Goal: Task Accomplishment & Management: Complete application form

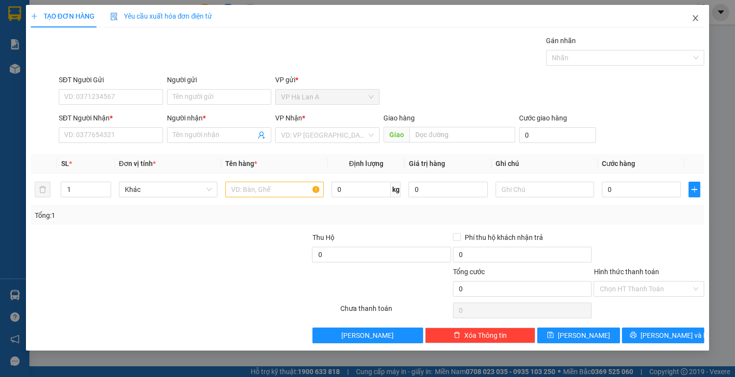
click at [693, 16] on icon "close" at bounding box center [695, 18] width 5 height 6
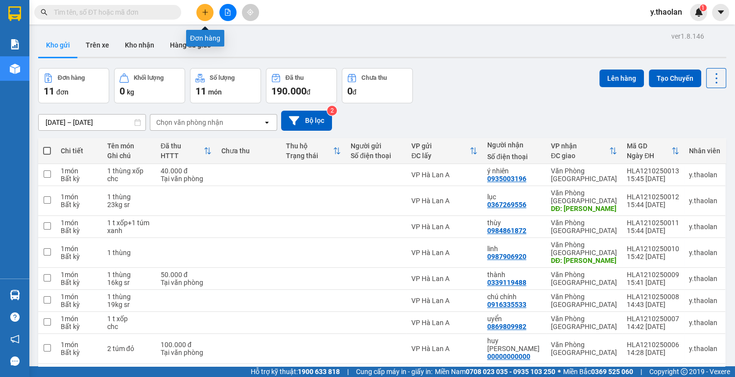
click at [200, 10] on button at bounding box center [204, 12] width 17 height 17
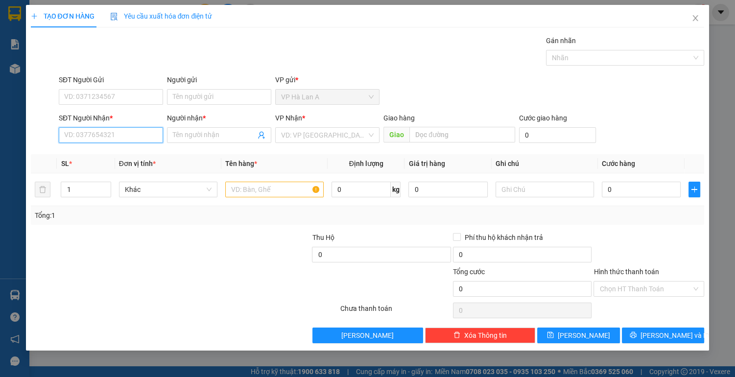
click at [99, 142] on input "SĐT Người Nhận *" at bounding box center [111, 135] width 104 height 16
click at [131, 155] on div "0931985369 - duy" at bounding box center [111, 154] width 93 height 11
type input "0931985369"
type input "duy"
type input "0931985369"
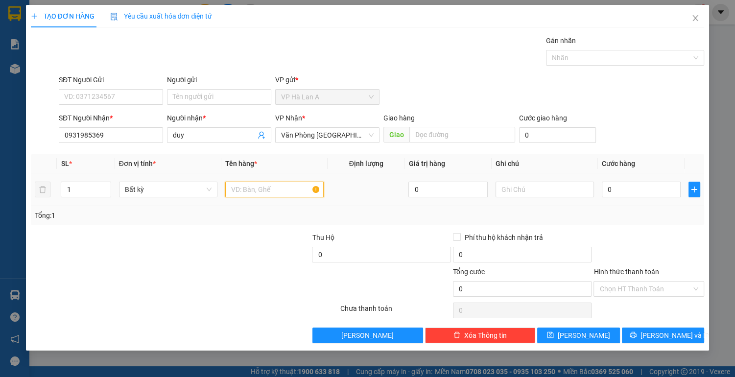
click at [249, 195] on input "text" at bounding box center [274, 190] width 98 height 16
type input "1 t +1 t bọc đen"
click at [611, 190] on input "0" at bounding box center [641, 190] width 79 height 16
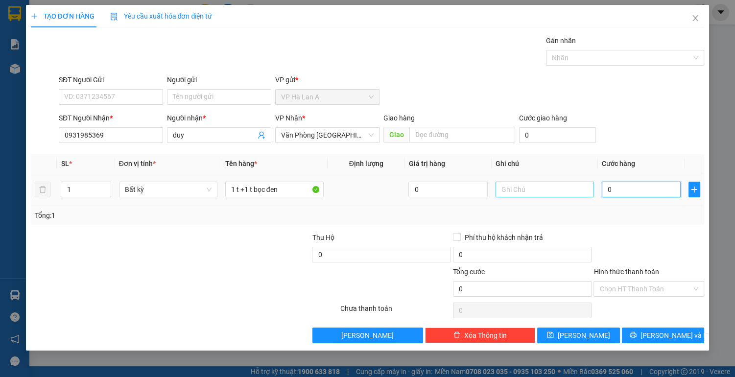
type input "1"
type input "10"
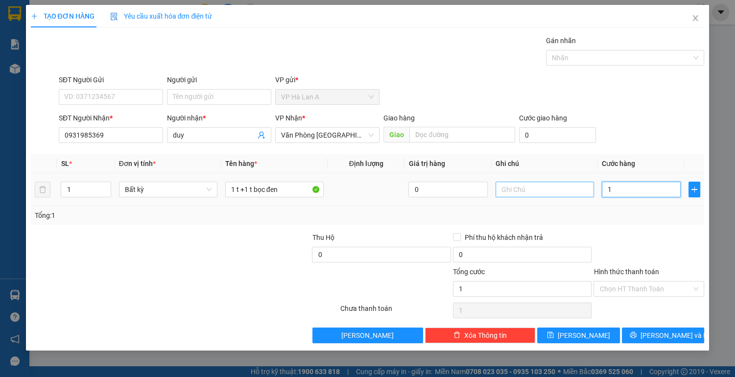
type input "10"
type input "100"
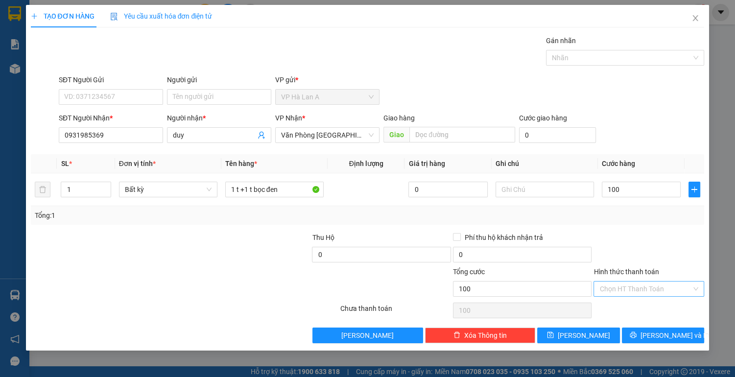
type input "100.000"
click at [633, 287] on input "Hình thức thanh toán" at bounding box center [645, 289] width 92 height 15
drag, startPoint x: 631, startPoint y: 306, endPoint x: 593, endPoint y: 310, distance: 37.5
click at [624, 308] on div "Tại văn phòng" at bounding box center [648, 307] width 99 height 11
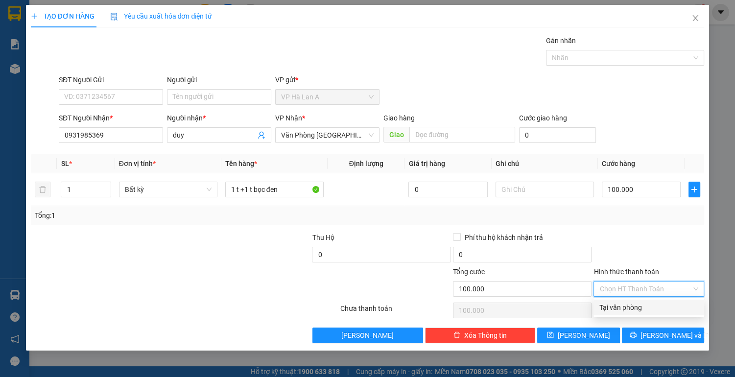
type input "0"
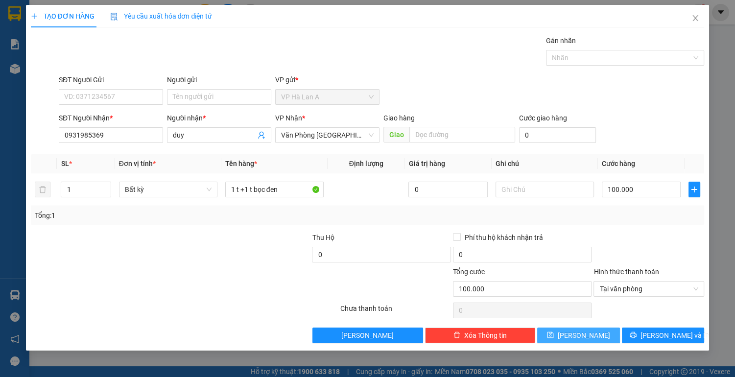
click at [584, 335] on span "[PERSON_NAME]" at bounding box center [584, 335] width 52 height 11
type input "0"
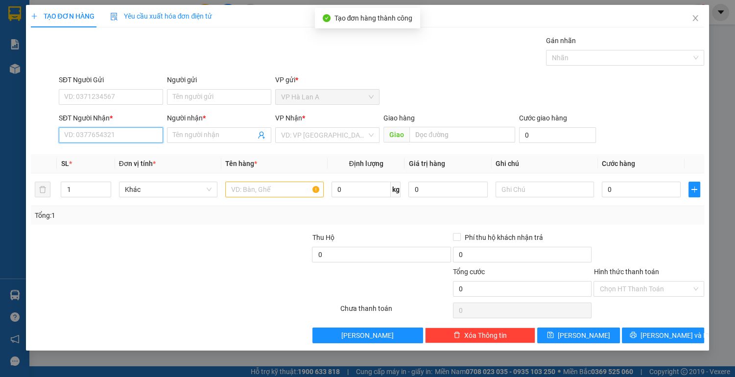
click at [135, 138] on input "SĐT Người Nhận *" at bounding box center [111, 135] width 104 height 16
drag, startPoint x: 104, startPoint y: 152, endPoint x: 206, endPoint y: 165, distance: 102.1
click at [105, 152] on div "0908404539 - nguyệt" at bounding box center [111, 154] width 93 height 11
type input "0908404539"
type input "nguyệt"
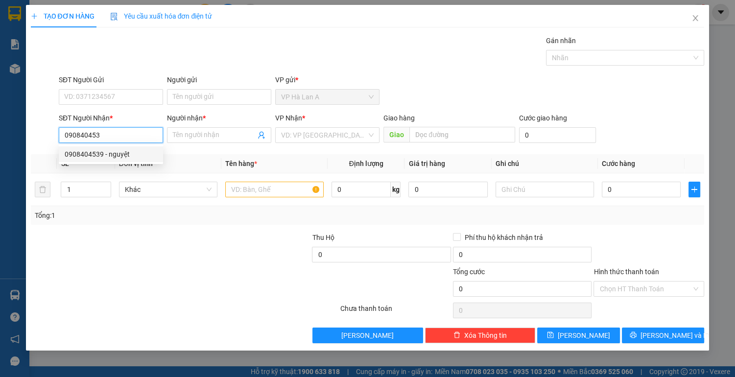
type input "lái thiêu"
type input "0908404539"
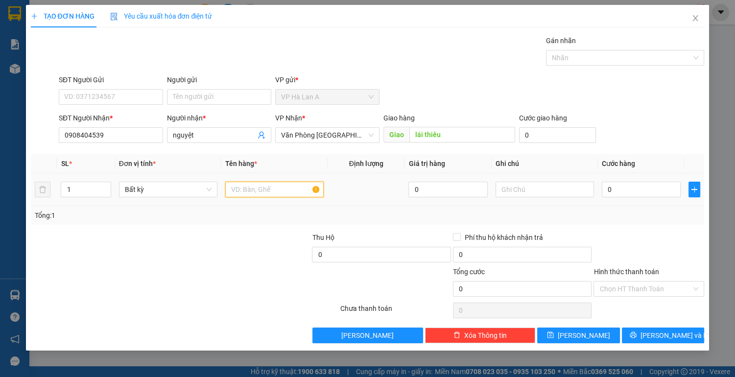
click at [268, 184] on input "text" at bounding box center [274, 190] width 98 height 16
type input "1 thùng"
click at [524, 191] on input "text" at bounding box center [545, 190] width 98 height 16
type input "37kg"
click at [621, 197] on div "0" at bounding box center [641, 190] width 79 height 20
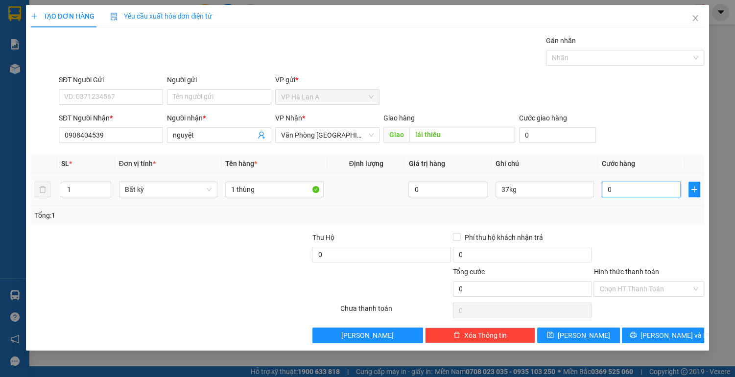
click at [623, 190] on input "0" at bounding box center [641, 190] width 79 height 16
type input "1"
type input "10"
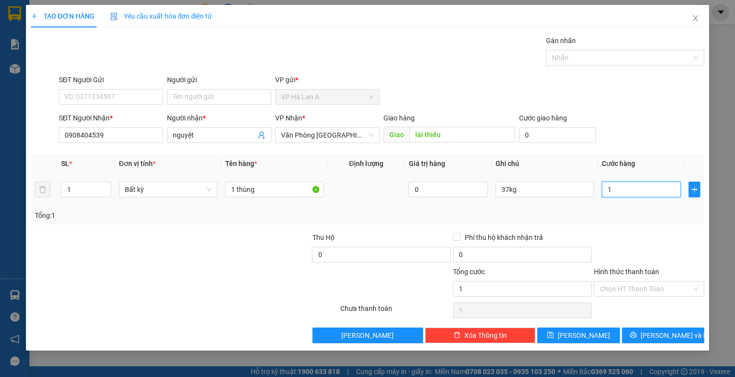
type input "10"
type input "100"
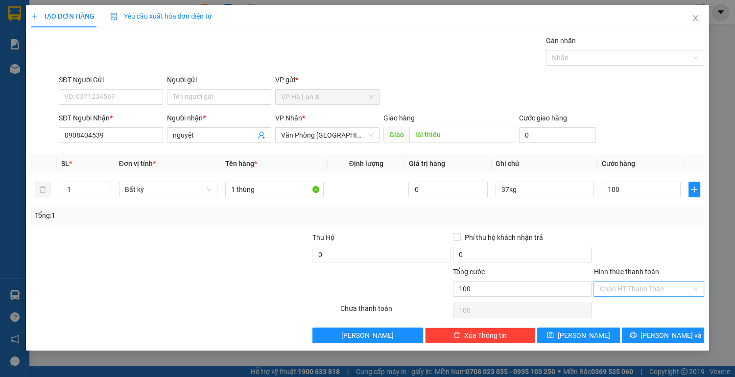
type input "100.000"
click at [612, 288] on input "Hình thức thanh toán" at bounding box center [645, 289] width 92 height 15
drag, startPoint x: 611, startPoint y: 302, endPoint x: 606, endPoint y: 306, distance: 5.6
click at [611, 303] on div "Tại văn phòng" at bounding box center [648, 307] width 99 height 11
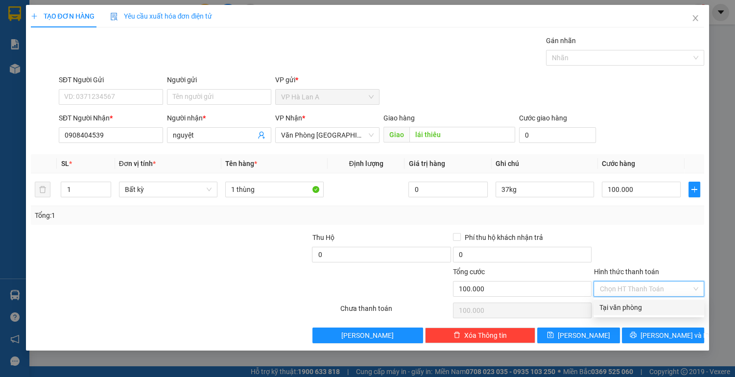
type input "0"
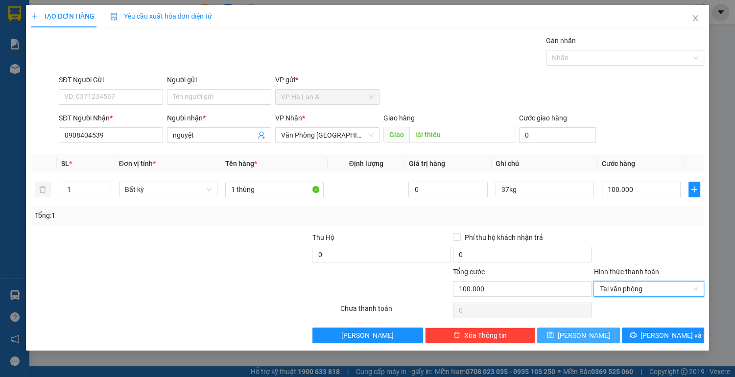
click at [588, 329] on button "[PERSON_NAME]" at bounding box center [578, 336] width 82 height 16
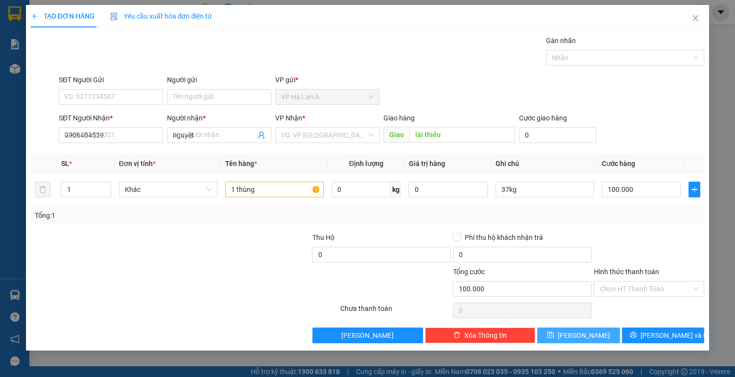
type input "0"
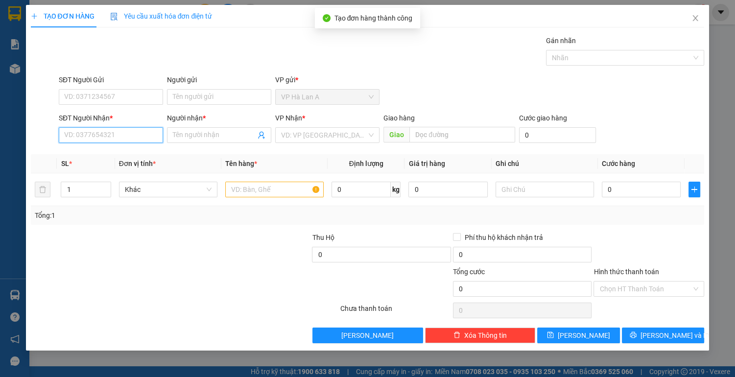
click at [135, 134] on input "SĐT Người Nhận *" at bounding box center [111, 135] width 104 height 16
drag, startPoint x: 136, startPoint y: 151, endPoint x: 183, endPoint y: 165, distance: 49.1
click at [137, 151] on div "0386579464 - loan" at bounding box center [111, 154] width 93 height 11
type input "0386579464"
type input "loan"
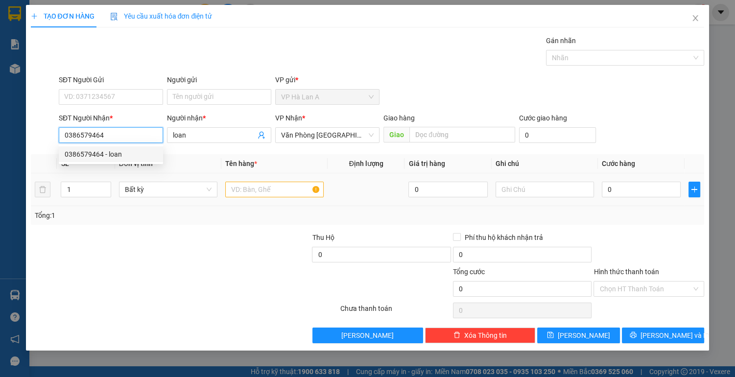
type input "0386579464"
click at [247, 184] on input "text" at bounding box center [274, 190] width 98 height 16
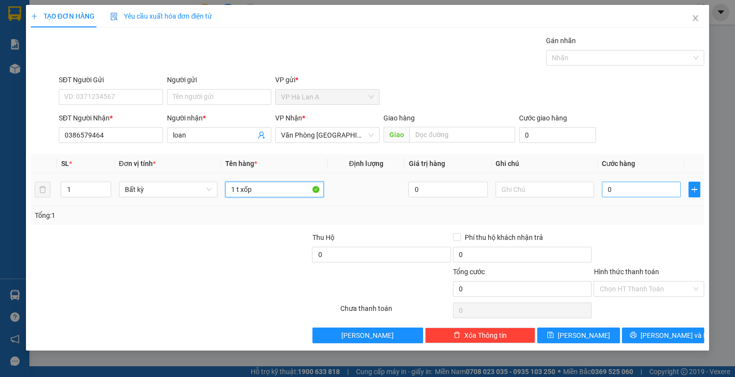
type input "1 t xốp"
click at [628, 194] on input "0" at bounding box center [641, 190] width 79 height 16
type input "6"
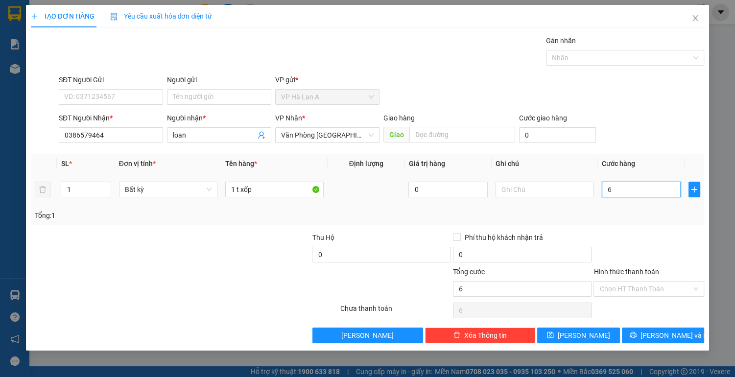
type input "60"
type input "60.000"
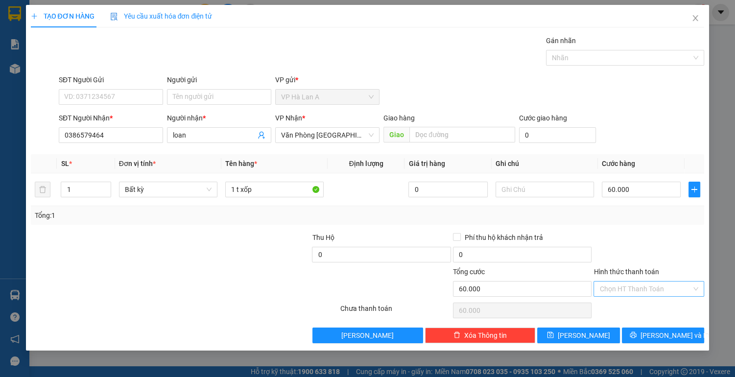
drag, startPoint x: 635, startPoint y: 278, endPoint x: 630, endPoint y: 283, distance: 6.9
click at [634, 280] on div "Hình thức thanh toán Chọn HT Thanh Toán" at bounding box center [648, 283] width 111 height 34
click at [629, 284] on input "Hình thức thanh toán" at bounding box center [645, 289] width 92 height 15
drag, startPoint x: 633, startPoint y: 303, endPoint x: 589, endPoint y: 323, distance: 48.6
click at [631, 304] on div "Tại văn phòng" at bounding box center [648, 307] width 99 height 11
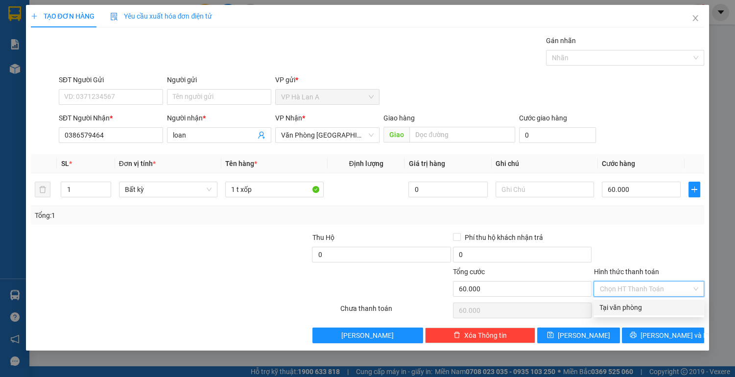
type input "0"
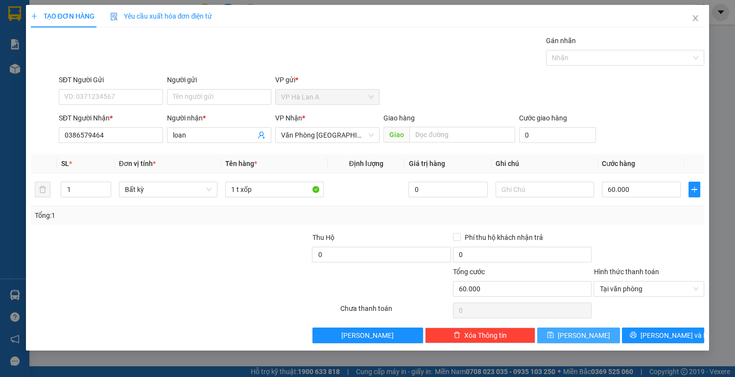
click at [580, 332] on span "[PERSON_NAME]" at bounding box center [584, 335] width 52 height 11
type input "0"
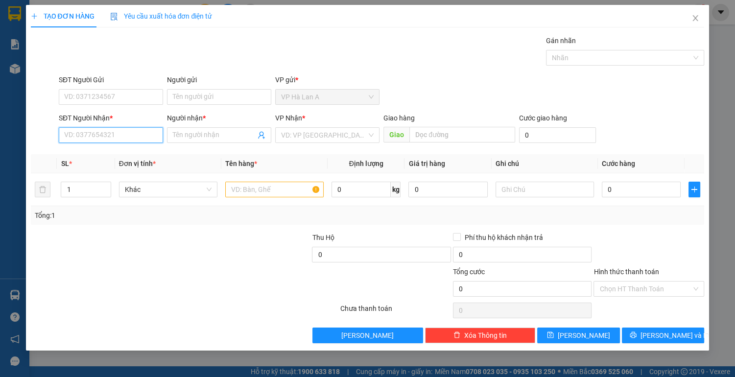
click at [115, 134] on input "SĐT Người Nhận *" at bounding box center [111, 135] width 104 height 16
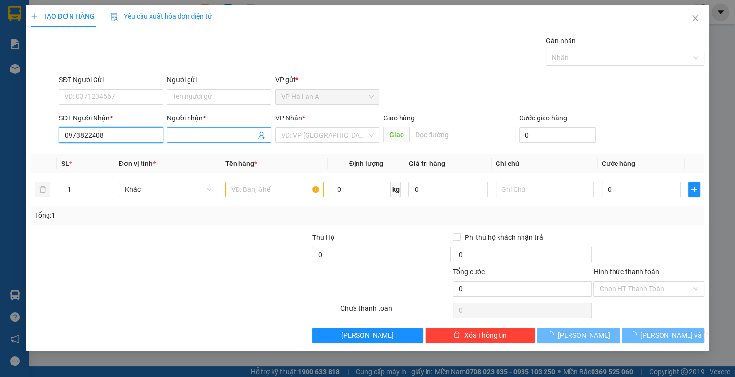
type input "0973822408"
click at [188, 135] on input "Người nhận *" at bounding box center [214, 135] width 83 height 11
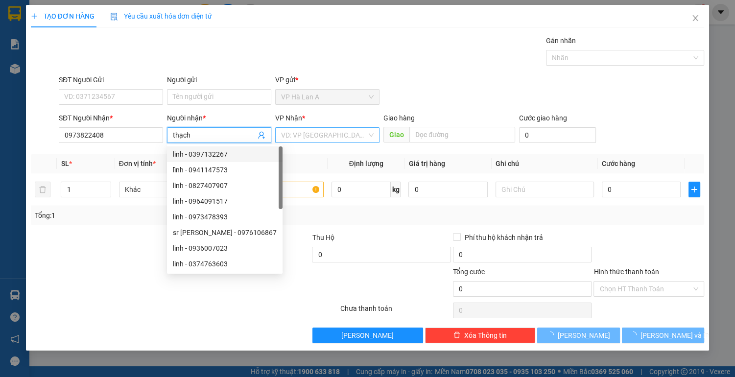
type input "thạch"
click at [310, 134] on input "search" at bounding box center [324, 135] width 86 height 15
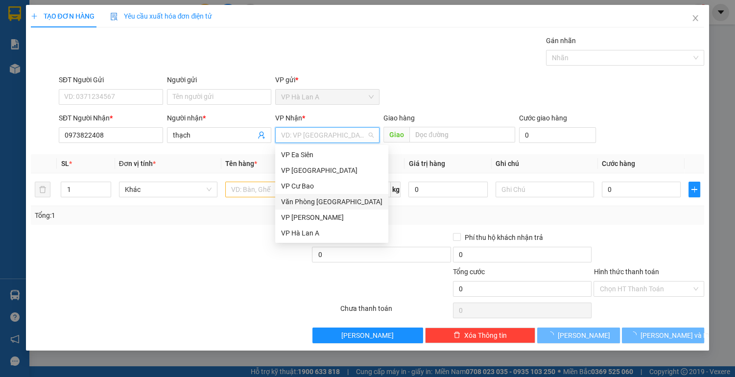
click at [333, 200] on div "Văn Phòng [GEOGRAPHIC_DATA]" at bounding box center [331, 201] width 101 height 11
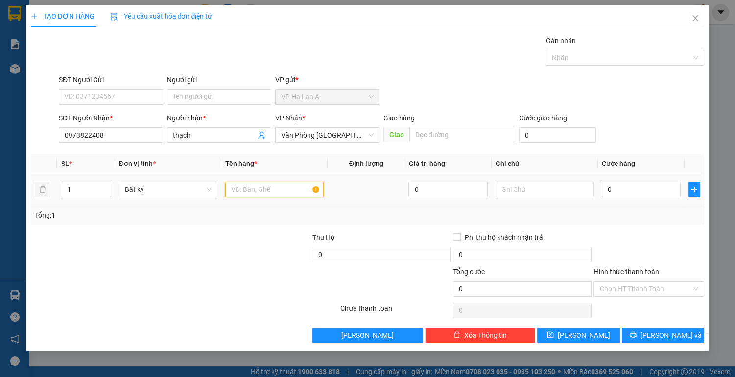
click at [236, 188] on input "text" at bounding box center [274, 190] width 98 height 16
type input "1 thùng"
click at [529, 190] on input "text" at bounding box center [545, 190] width 98 height 16
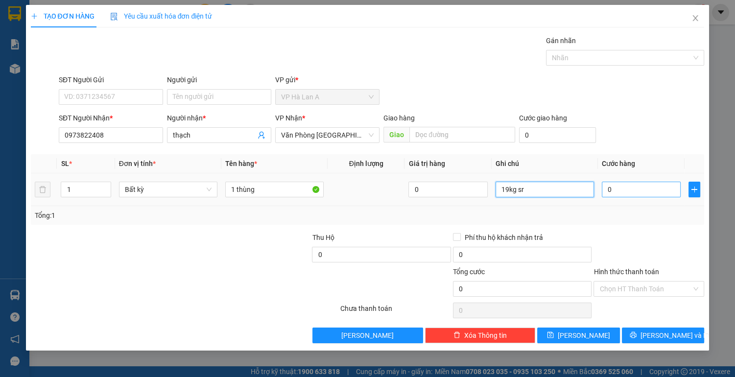
type input "19kg sr"
click at [645, 194] on input "0" at bounding box center [641, 190] width 79 height 16
type input "5"
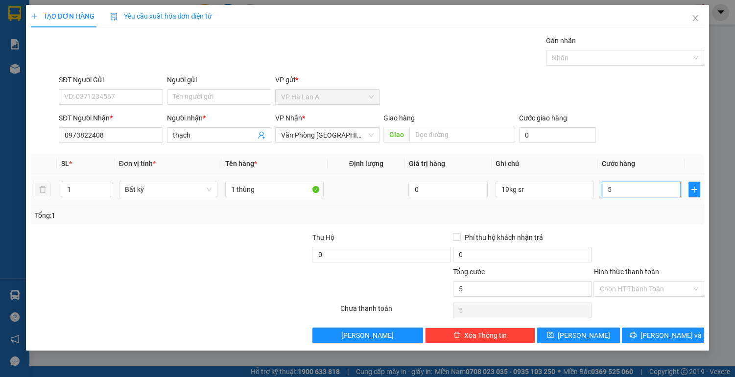
type input "50"
type input "50.000"
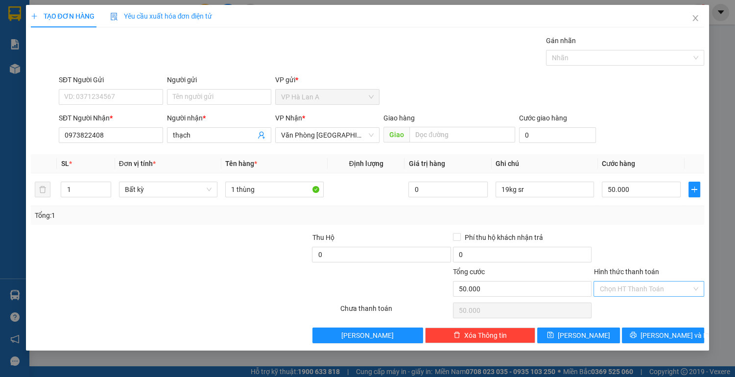
click at [619, 291] on input "Hình thức thanh toán" at bounding box center [645, 289] width 92 height 15
drag, startPoint x: 620, startPoint y: 305, endPoint x: 604, endPoint y: 314, distance: 18.6
click at [620, 306] on div "Tại văn phòng" at bounding box center [648, 307] width 99 height 11
type input "0"
click at [585, 330] on span "[PERSON_NAME]" at bounding box center [584, 335] width 52 height 11
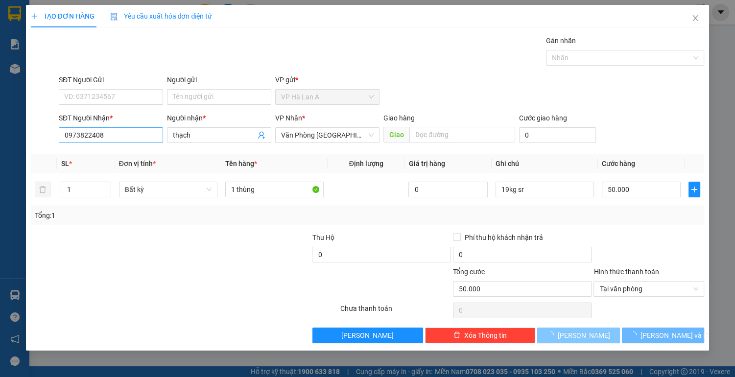
type input "0"
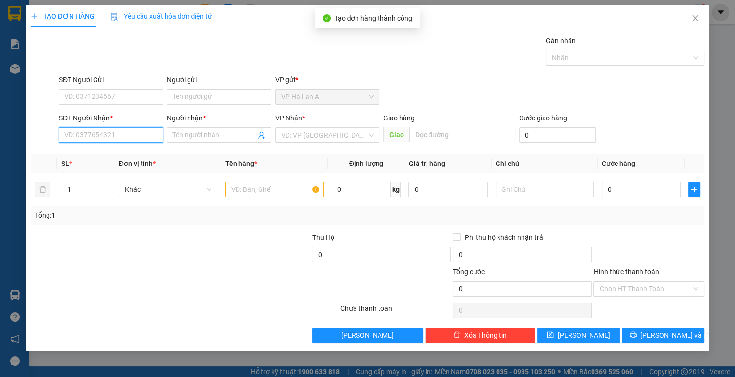
click at [102, 134] on input "SĐT Người Nhận *" at bounding box center [111, 135] width 104 height 16
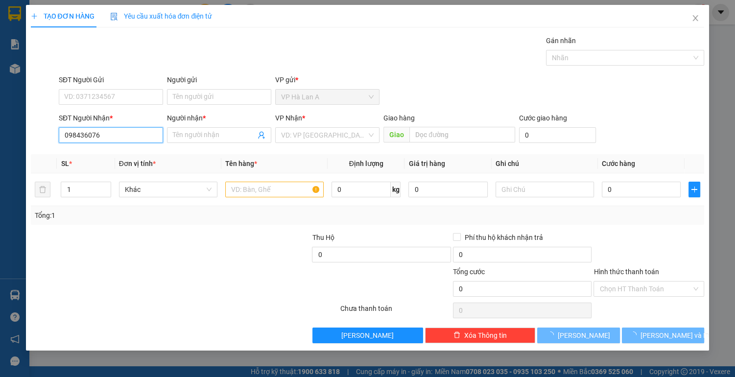
type input "0984360760"
drag, startPoint x: 112, startPoint y: 152, endPoint x: 231, endPoint y: 186, distance: 124.3
click at [115, 152] on div "0984360760 - linh" at bounding box center [111, 154] width 93 height 11
type input "linh"
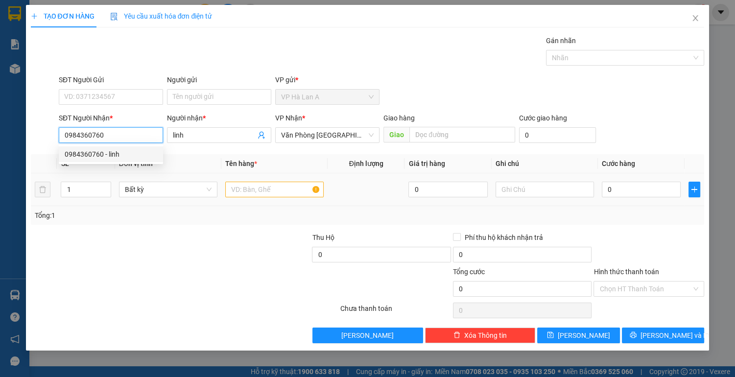
type input "0984360760"
click at [268, 194] on input "text" at bounding box center [274, 190] width 98 height 16
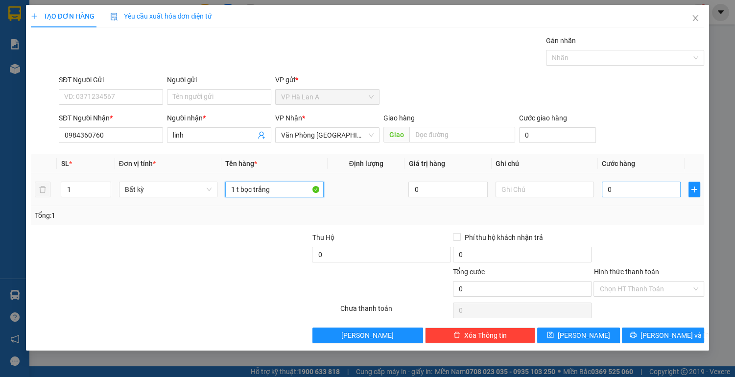
type input "1 t bọc trắng"
drag, startPoint x: 613, startPoint y: 188, endPoint x: 602, endPoint y: 188, distance: 10.8
click at [613, 188] on input "0" at bounding box center [641, 190] width 79 height 16
type input "3"
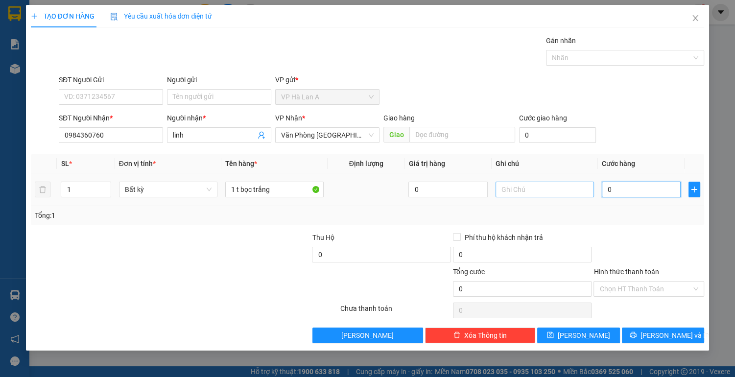
type input "3"
type input "30"
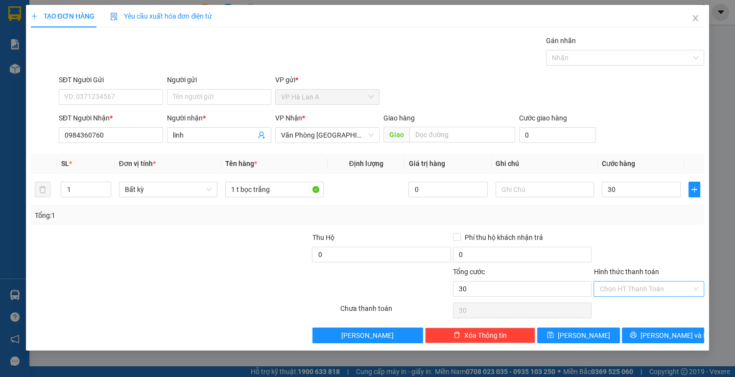
type input "30.000"
click at [626, 284] on input "Hình thức thanh toán" at bounding box center [645, 289] width 92 height 15
drag, startPoint x: 622, startPoint y: 302, endPoint x: 601, endPoint y: 315, distance: 24.9
click at [621, 302] on div "Tại văn phòng" at bounding box center [648, 307] width 99 height 11
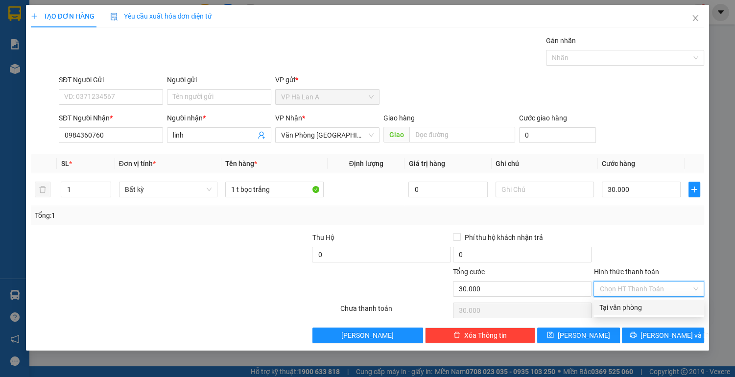
type input "0"
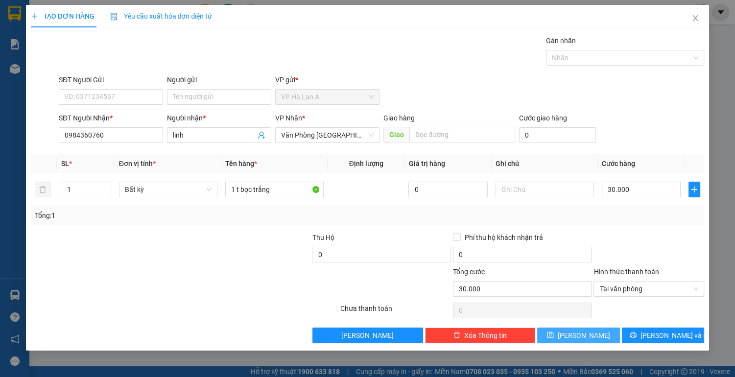
drag, startPoint x: 576, startPoint y: 333, endPoint x: 335, endPoint y: 184, distance: 283.7
click at [576, 333] on button "[PERSON_NAME]" at bounding box center [578, 336] width 82 height 16
type input "0"
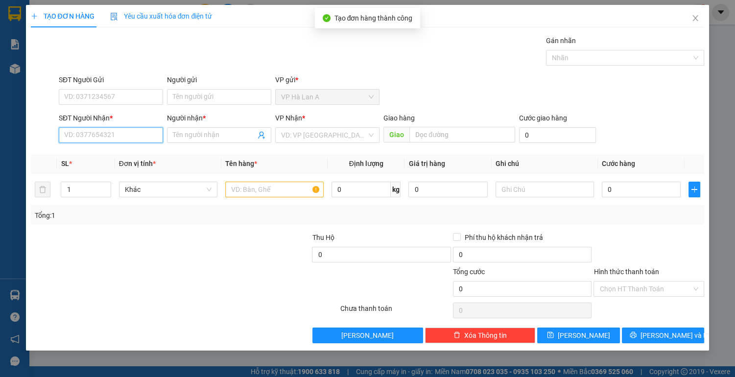
click at [124, 135] on input "SĐT Người Nhận *" at bounding box center [111, 135] width 104 height 16
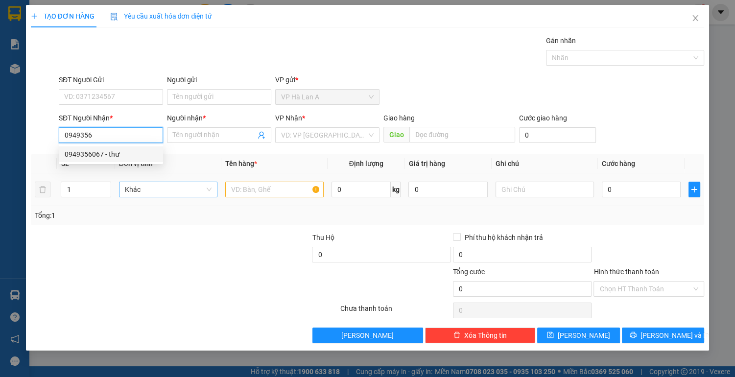
drag, startPoint x: 113, startPoint y: 153, endPoint x: 181, endPoint y: 182, distance: 74.1
click at [116, 153] on div "0949356067 - thư" at bounding box center [111, 154] width 93 height 11
type input "0949356067"
type input "thư"
type input "0949356067"
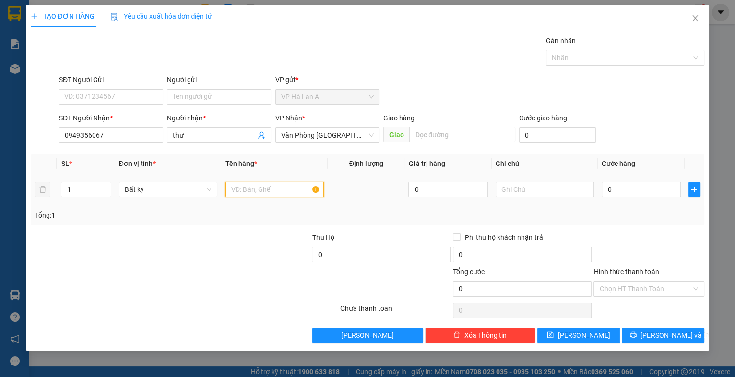
click at [252, 192] on input "text" at bounding box center [274, 190] width 98 height 16
type input "1 thùng"
click at [206, 134] on input "thư" at bounding box center [214, 135] width 83 height 11
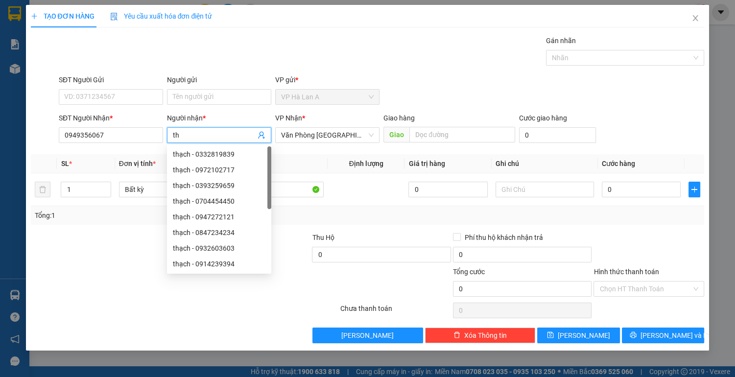
type input "t"
type input "như"
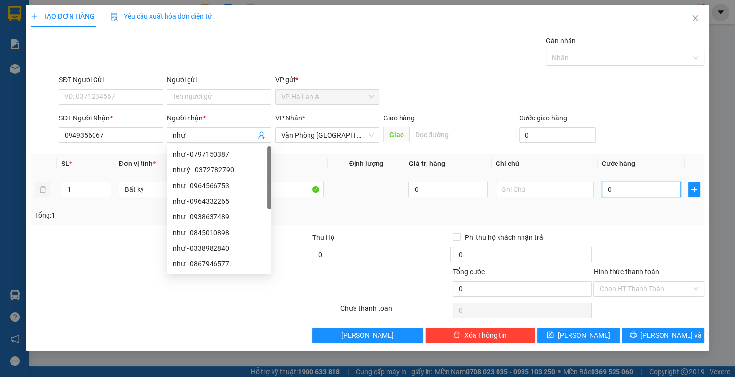
click at [608, 192] on input "0" at bounding box center [641, 190] width 79 height 16
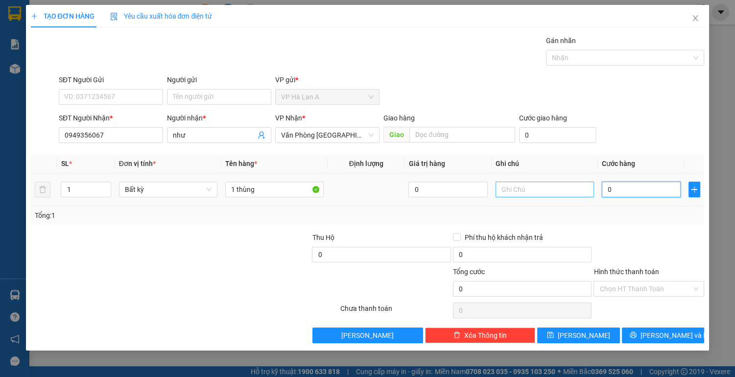
type input "7"
type input "70"
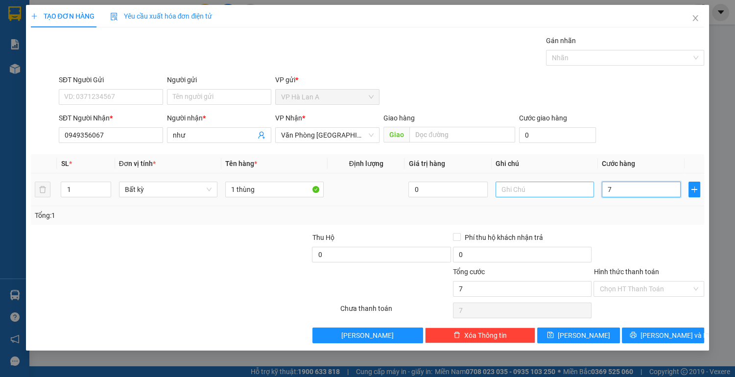
type input "70"
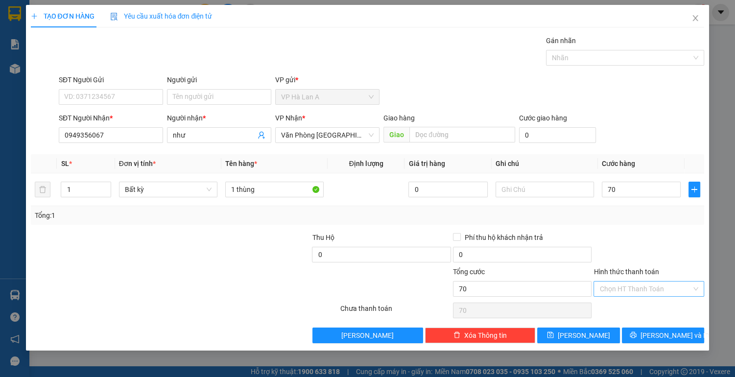
type input "70.000"
click at [621, 290] on input "Hình thức thanh toán" at bounding box center [645, 289] width 92 height 15
drag, startPoint x: 616, startPoint y: 305, endPoint x: 609, endPoint y: 310, distance: 8.7
click at [615, 306] on div "Tại văn phòng" at bounding box center [648, 307] width 99 height 11
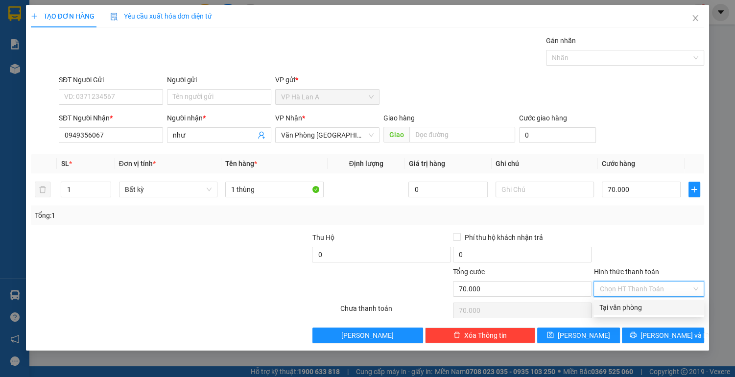
type input "0"
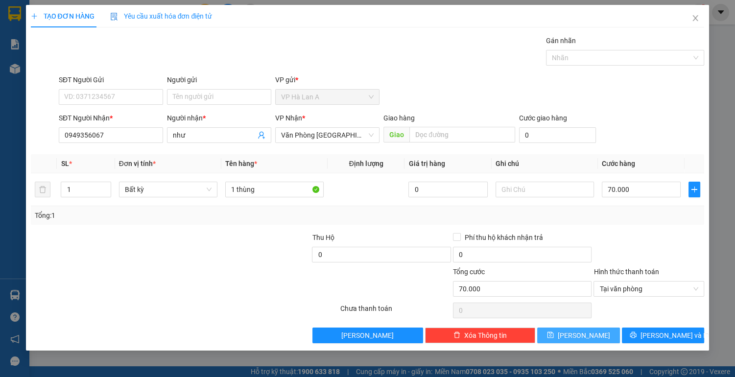
drag, startPoint x: 592, startPoint y: 333, endPoint x: 572, endPoint y: 319, distance: 23.9
click at [589, 331] on button "[PERSON_NAME]" at bounding box center [578, 336] width 82 height 16
type input "0"
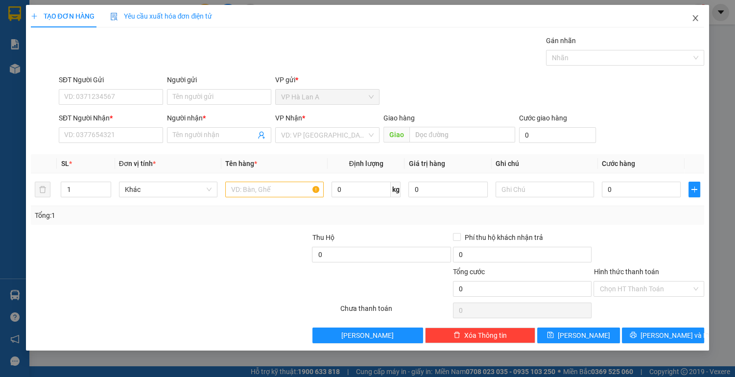
click at [698, 17] on icon "close" at bounding box center [695, 18] width 8 height 8
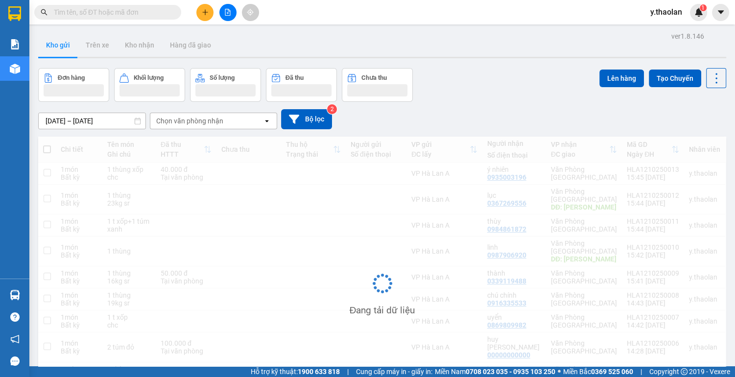
click at [120, 13] on input "text" at bounding box center [112, 12] width 116 height 11
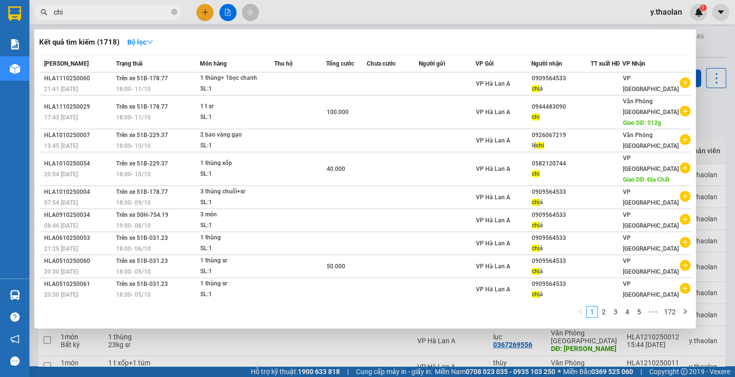
type input "chi"
